Goal: Task Accomplishment & Management: Manage account settings

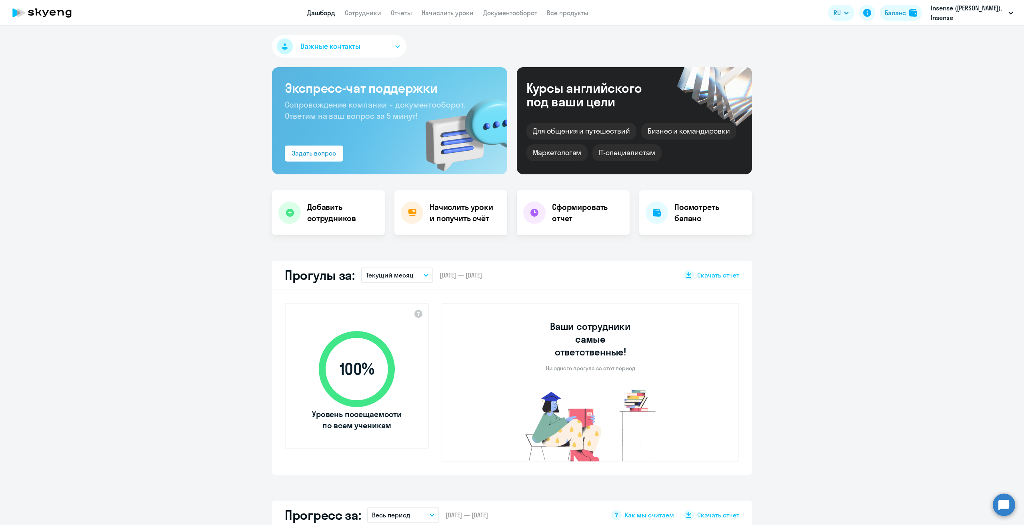
select select "30"
click at [888, 19] on button "Баланс" at bounding box center [901, 13] width 42 height 16
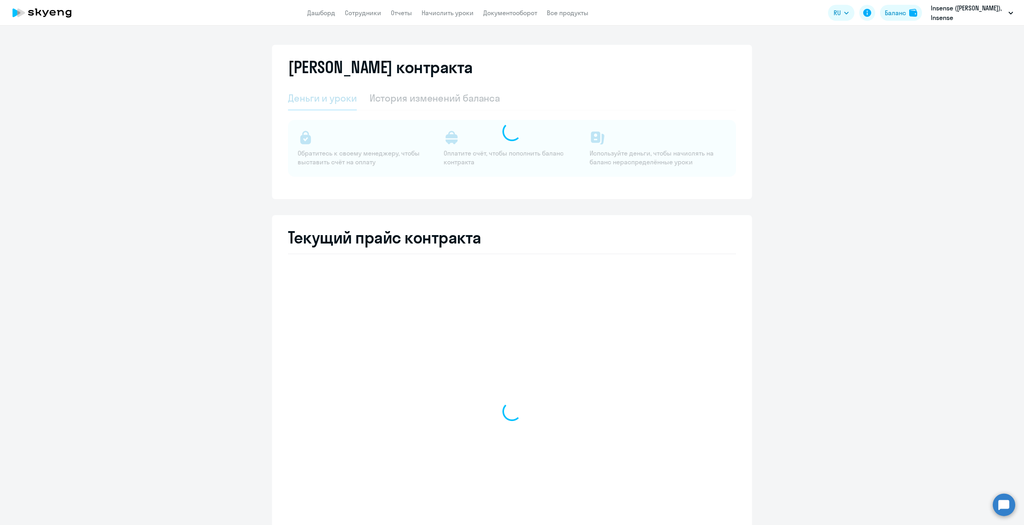
select select "english_adult_not_native_speaker"
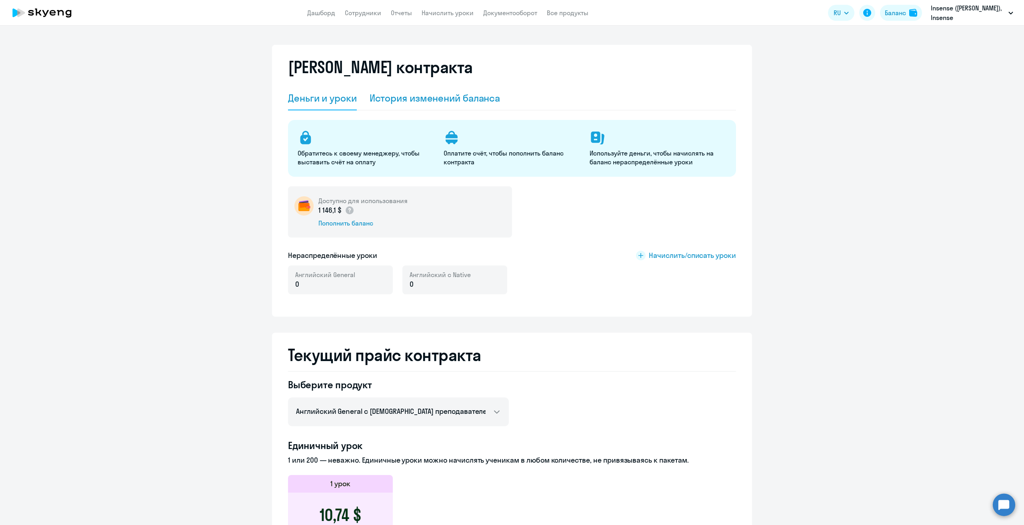
click at [434, 95] on div "История изменений баланса" at bounding box center [435, 98] width 131 height 13
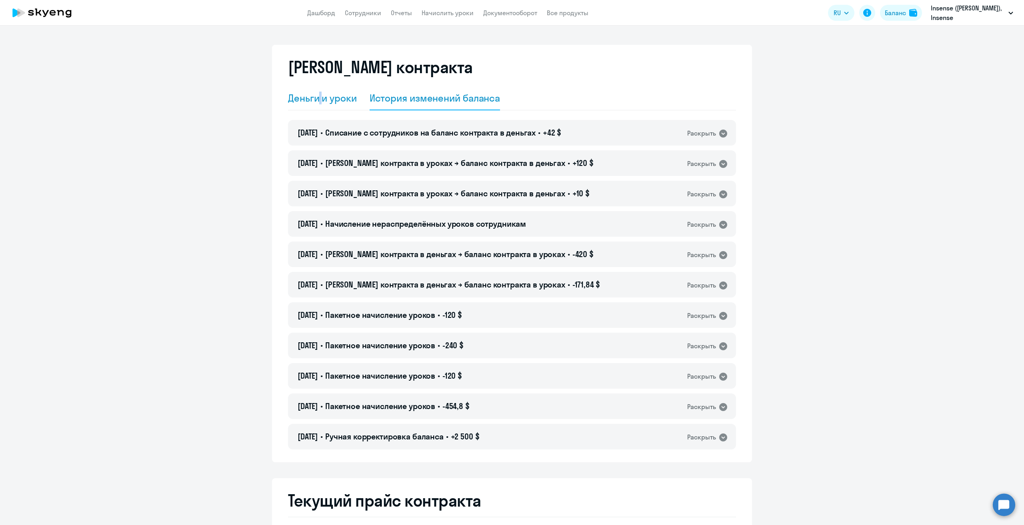
click at [316, 101] on div "Деньги и уроки" at bounding box center [322, 98] width 69 height 13
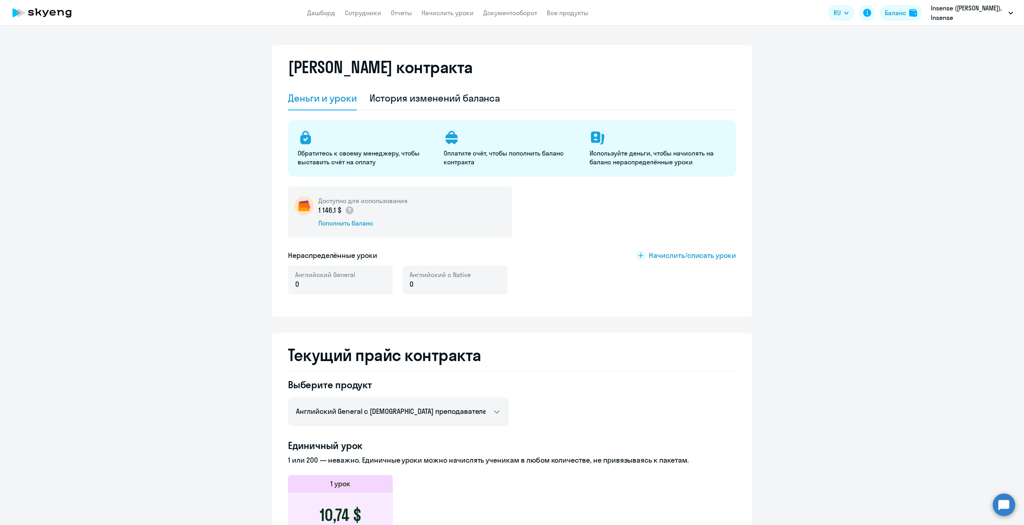
click at [565, 78] on div "[PERSON_NAME] контракта" at bounding box center [512, 72] width 448 height 29
drag, startPoint x: 743, startPoint y: 111, endPoint x: 679, endPoint y: 4, distance: 124.8
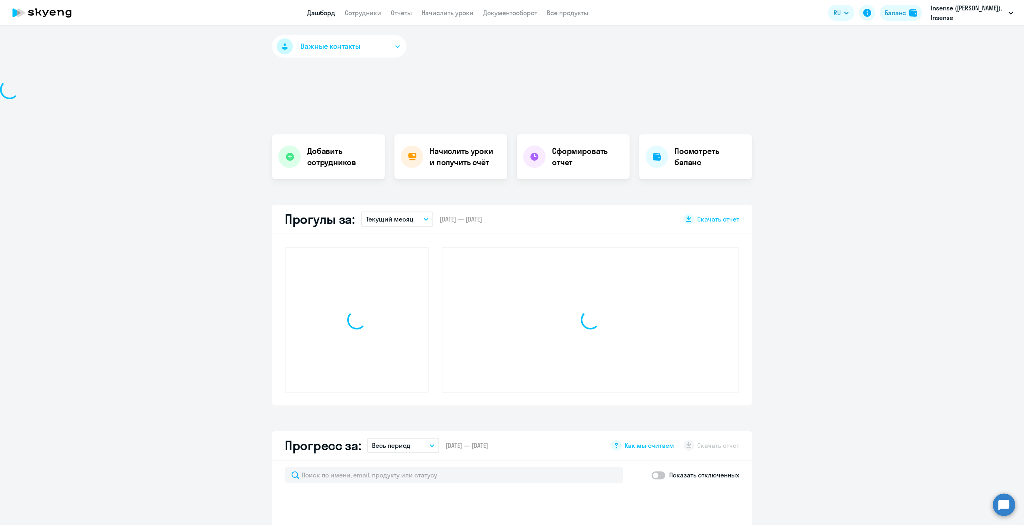
select select "30"
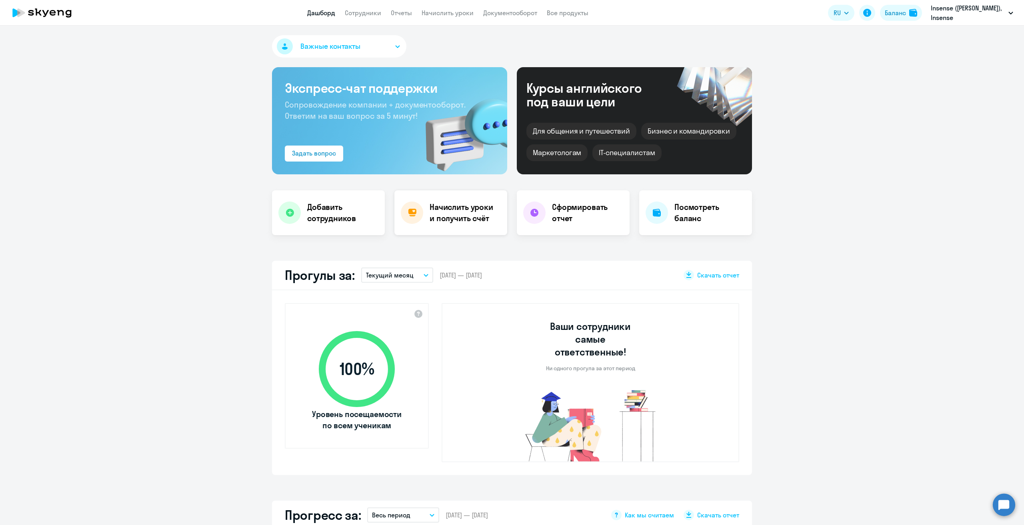
click at [478, 212] on h4 "Начислить уроки и получить счёт" at bounding box center [465, 213] width 70 height 22
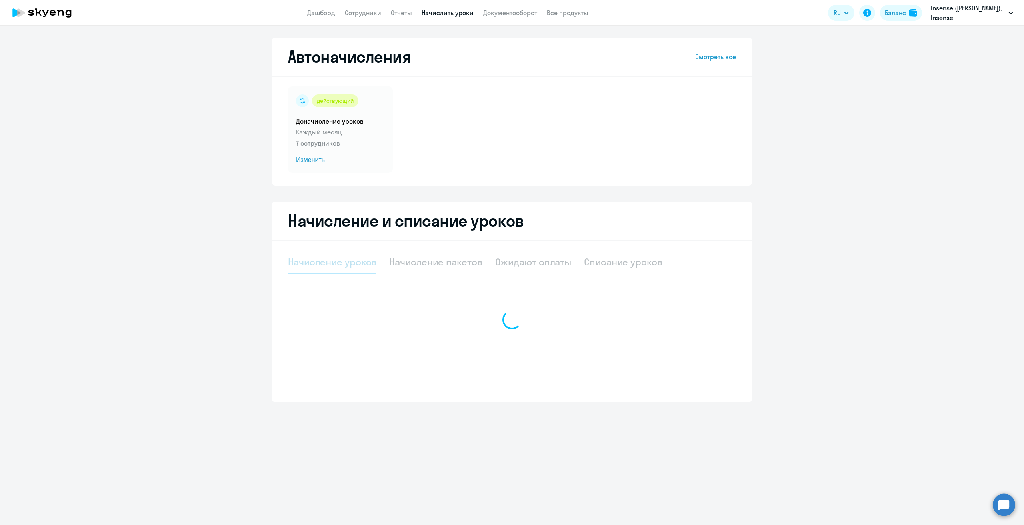
select select "10"
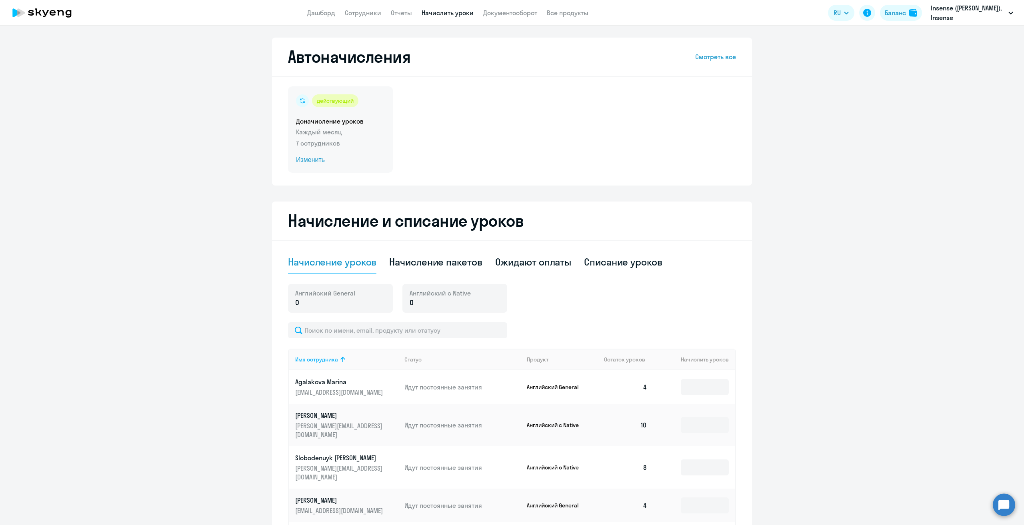
click at [361, 126] on div "действующий Доначисление уроков Каждый месяц 7 сотрудников Изменить" at bounding box center [340, 129] width 105 height 86
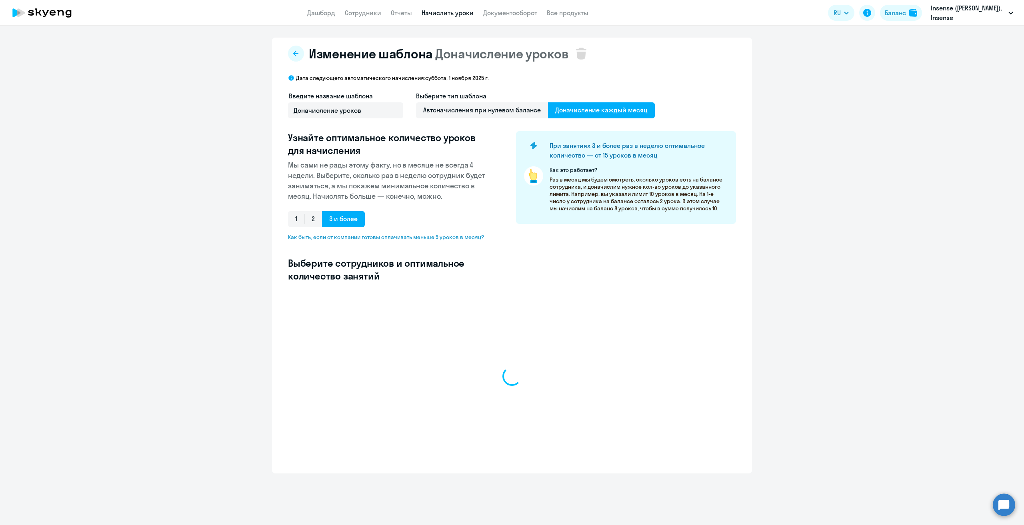
select select "10"
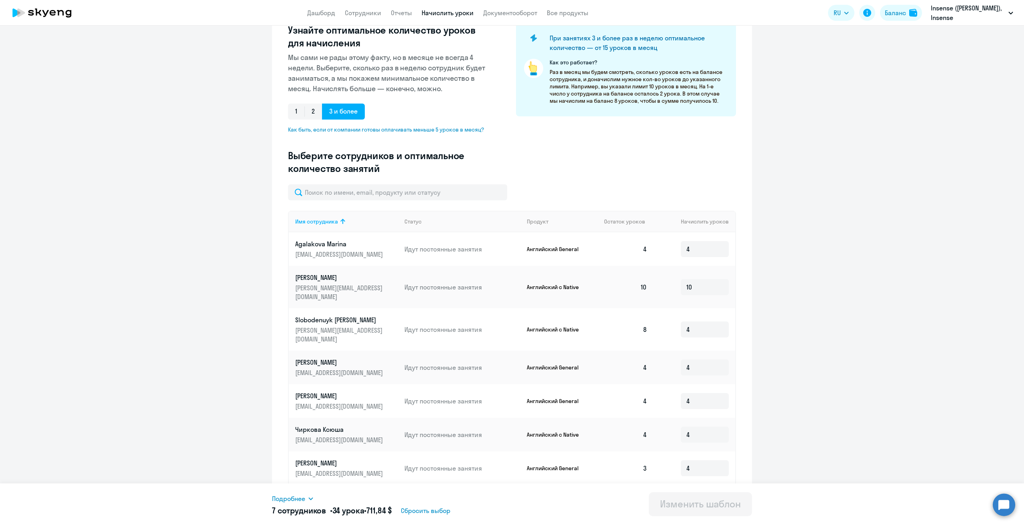
scroll to position [117, 0]
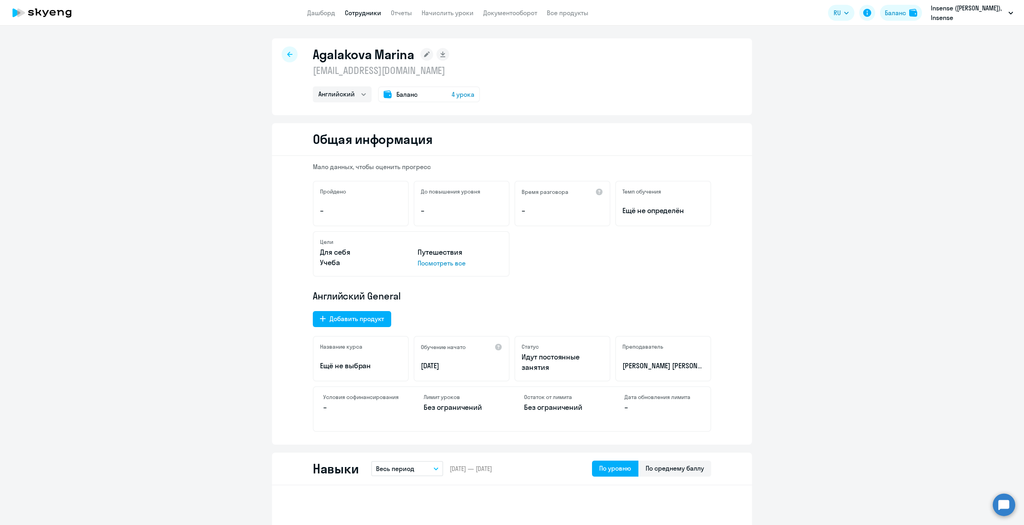
select select "english"
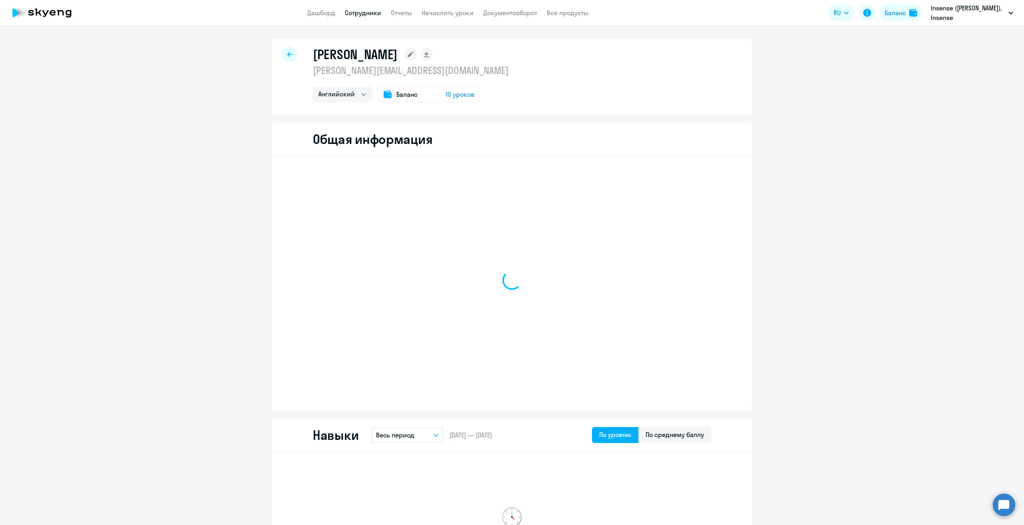
select select "english"
